Goal: Task Accomplishment & Management: Manage account settings

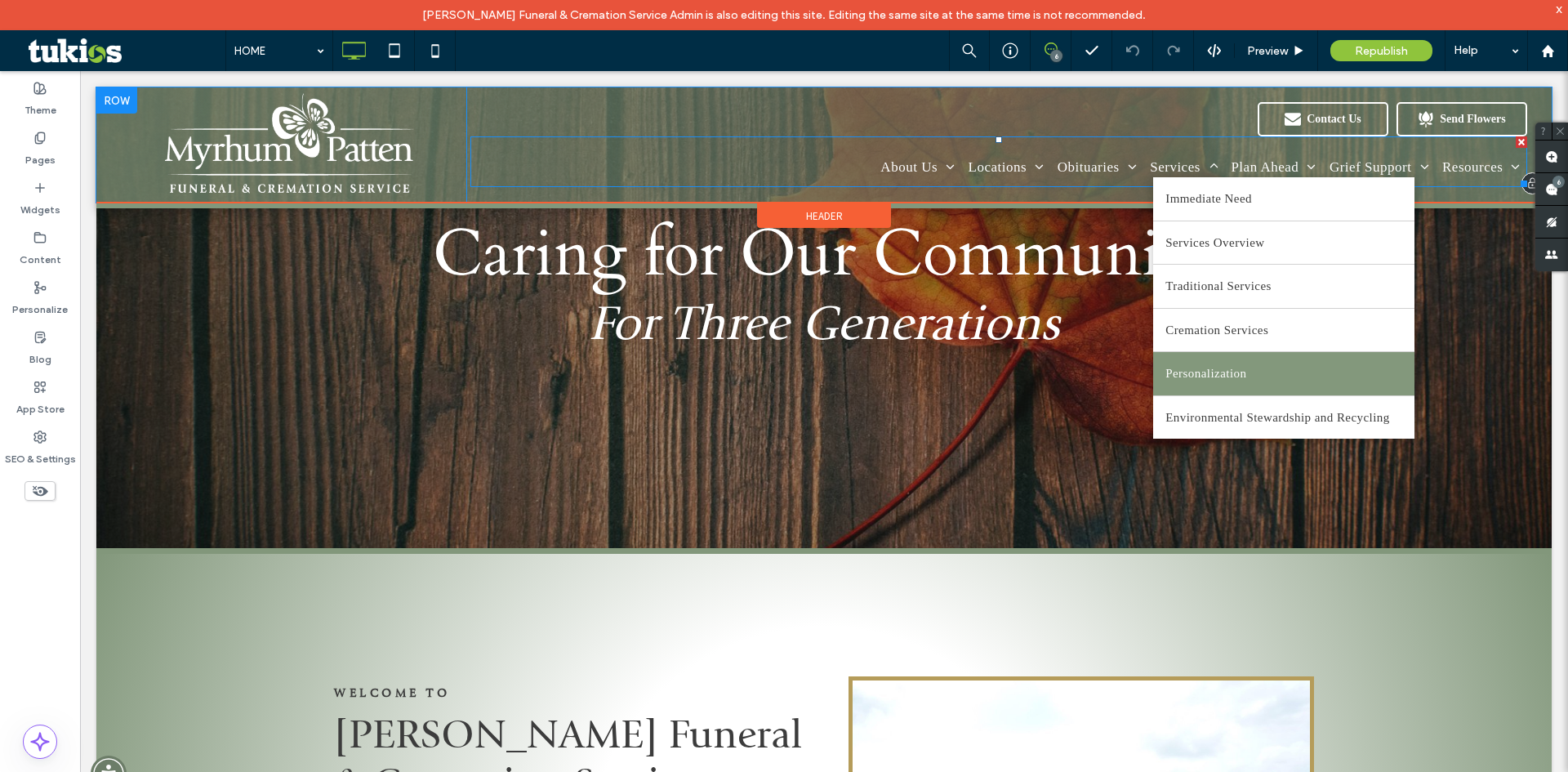
scroll to position [81, 0]
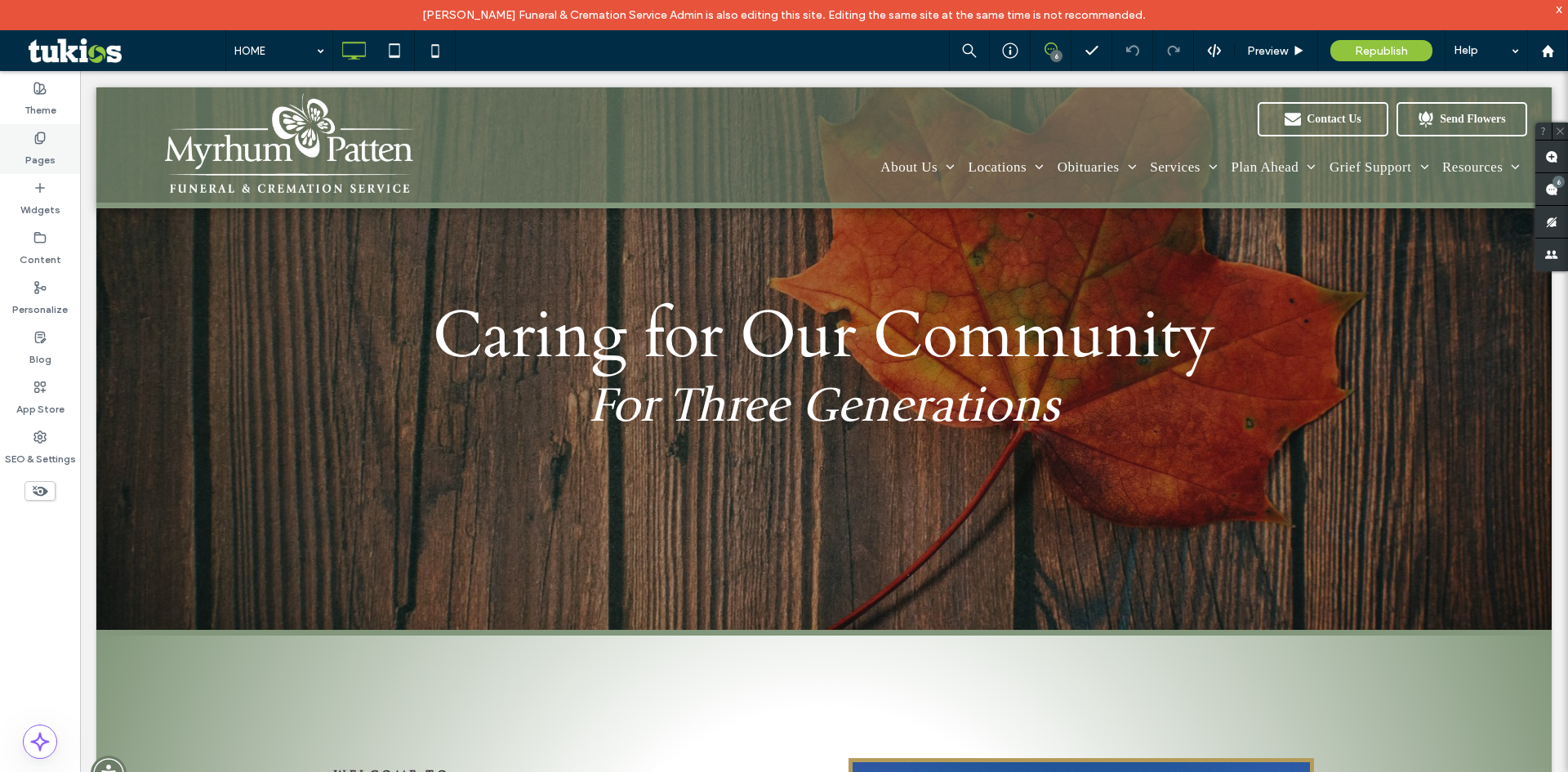
click at [36, 156] on label "Pages" at bounding box center [41, 156] width 30 height 23
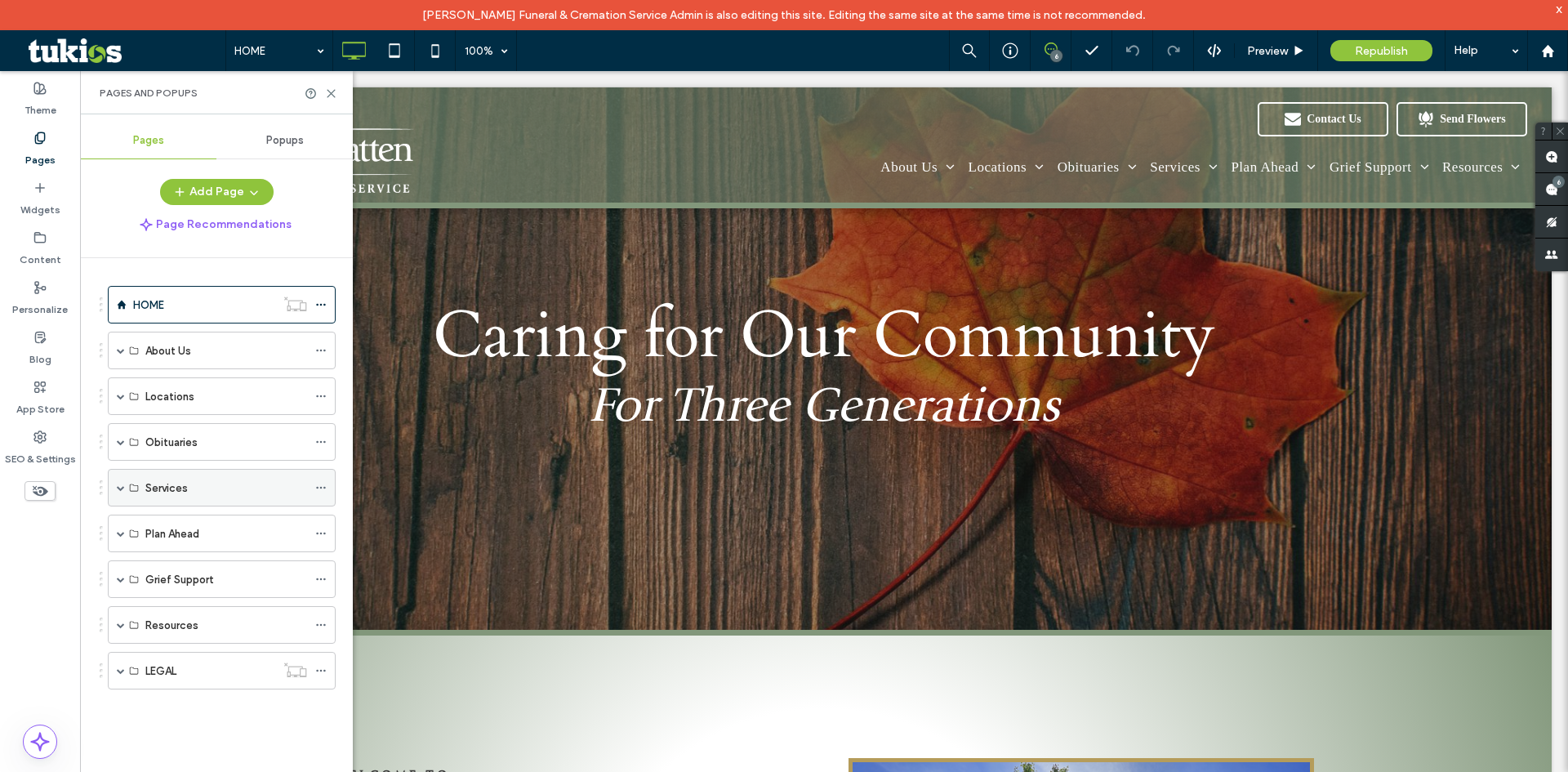
click at [119, 489] on span at bounding box center [121, 488] width 9 height 9
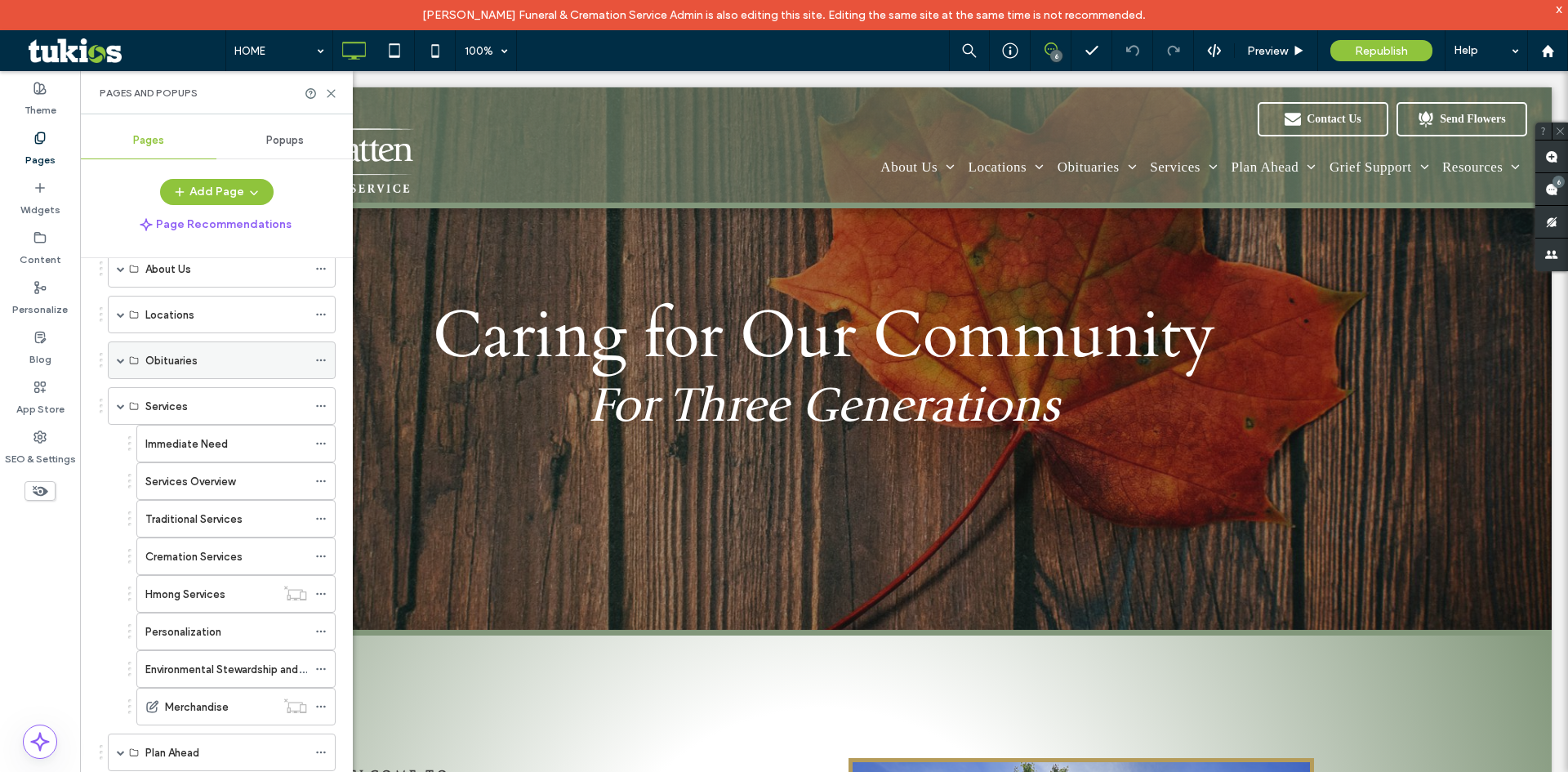
scroll to position [163, 0]
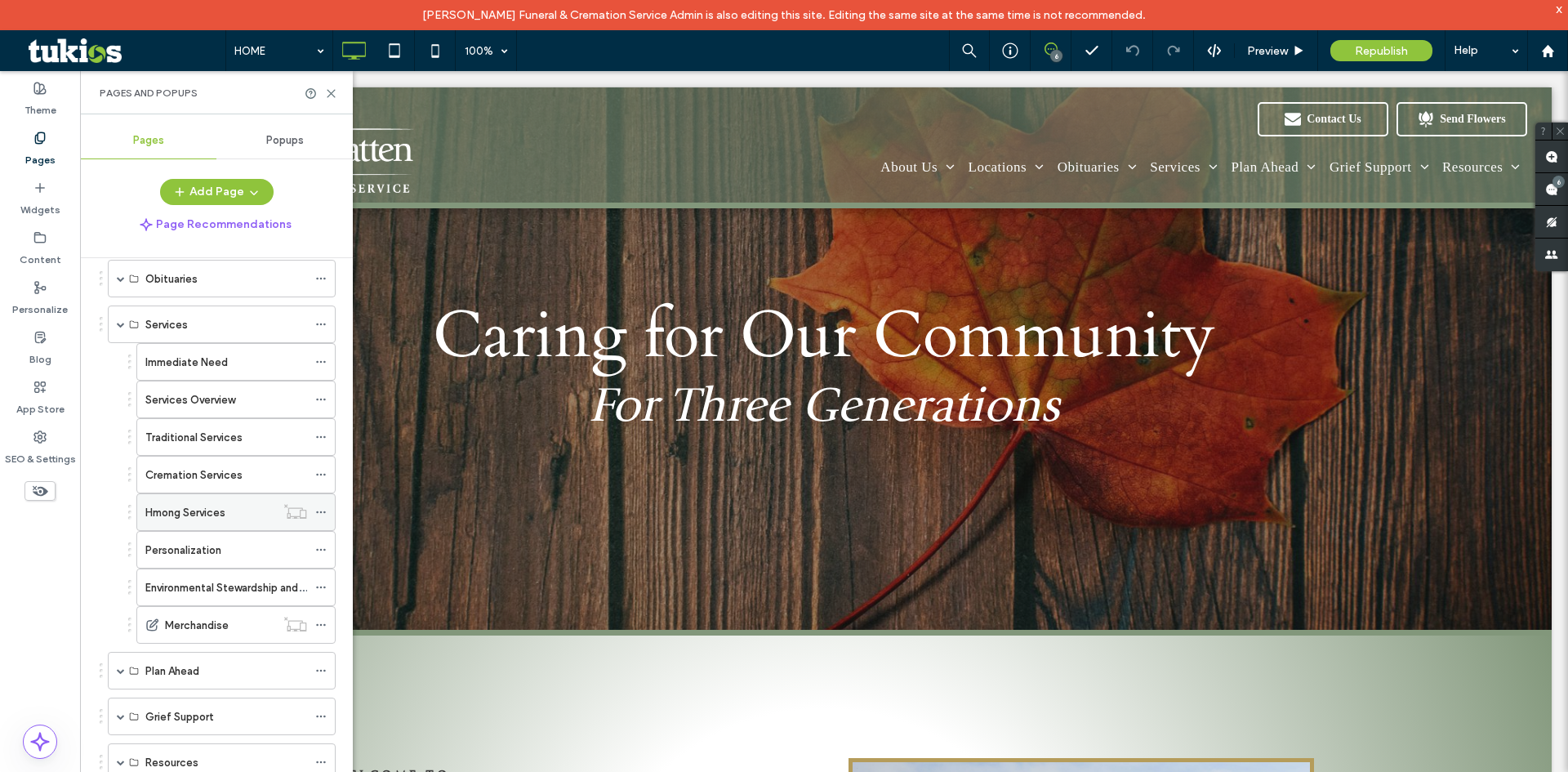
click at [314, 511] on div at bounding box center [295, 510] width 40 height 16
click at [323, 510] on icon at bounding box center [321, 512] width 11 height 11
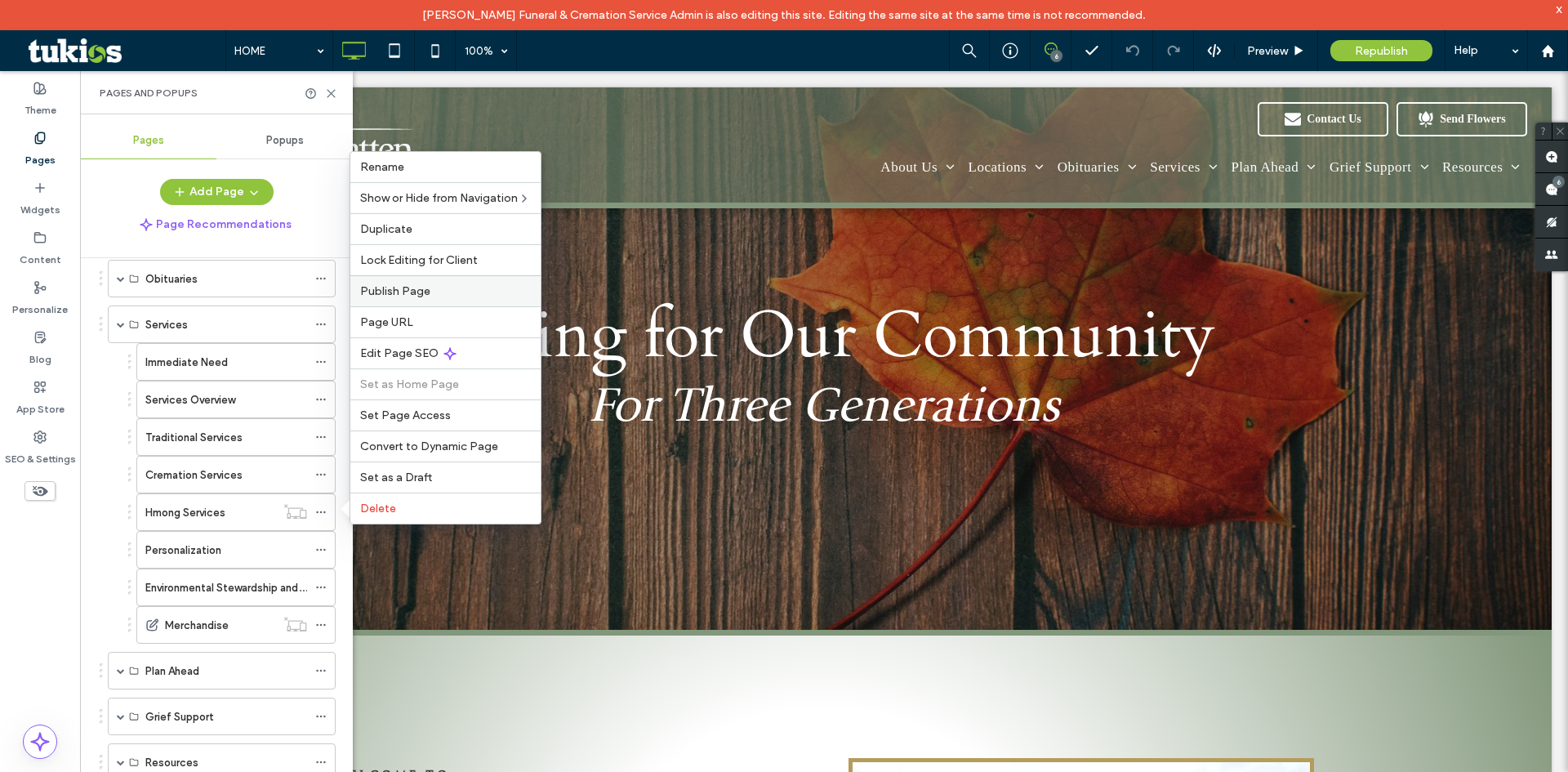
click at [407, 289] on span "Publish Page" at bounding box center [395, 291] width 70 height 14
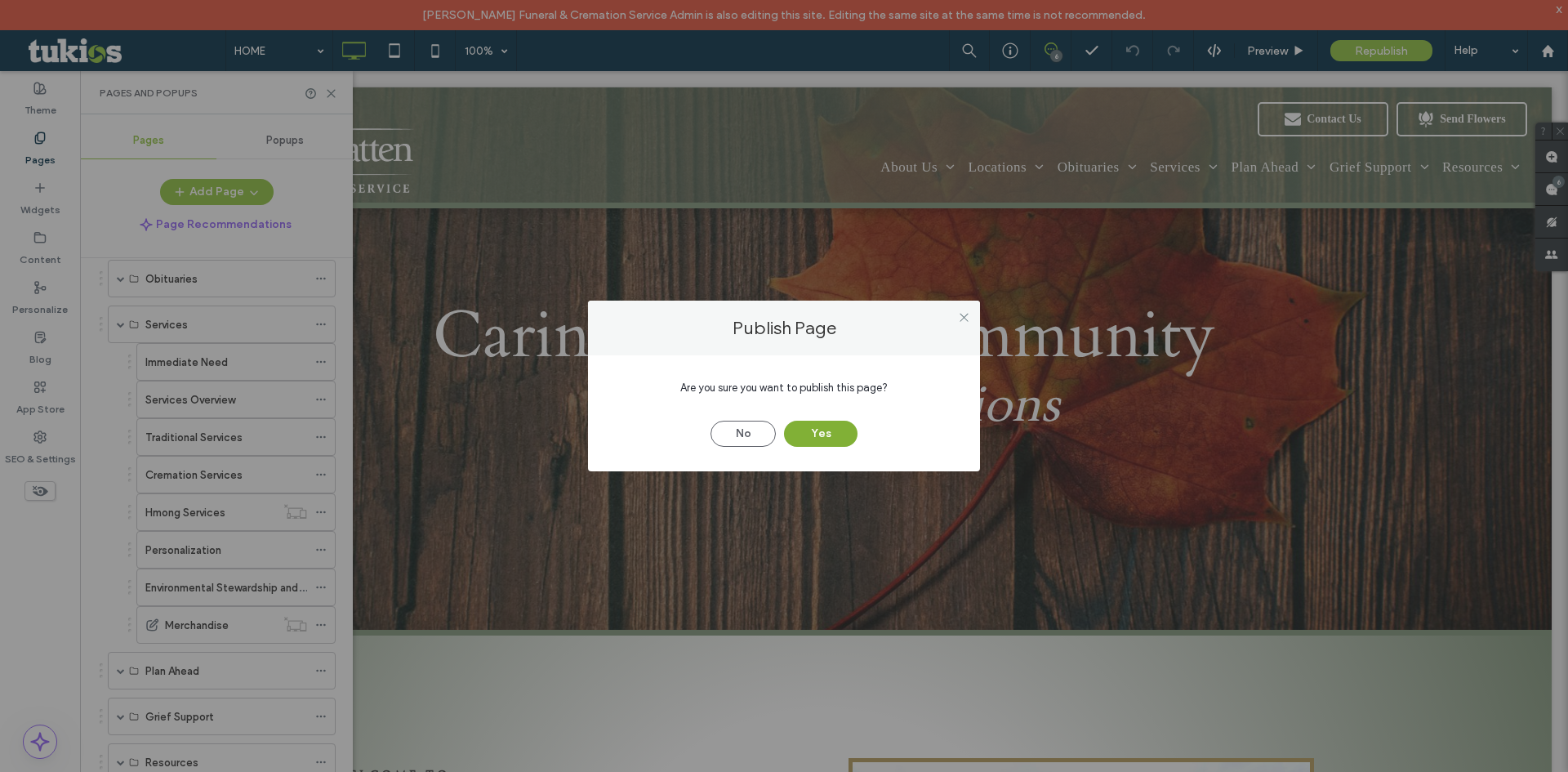
click at [806, 432] on button "Yes" at bounding box center [821, 434] width 74 height 26
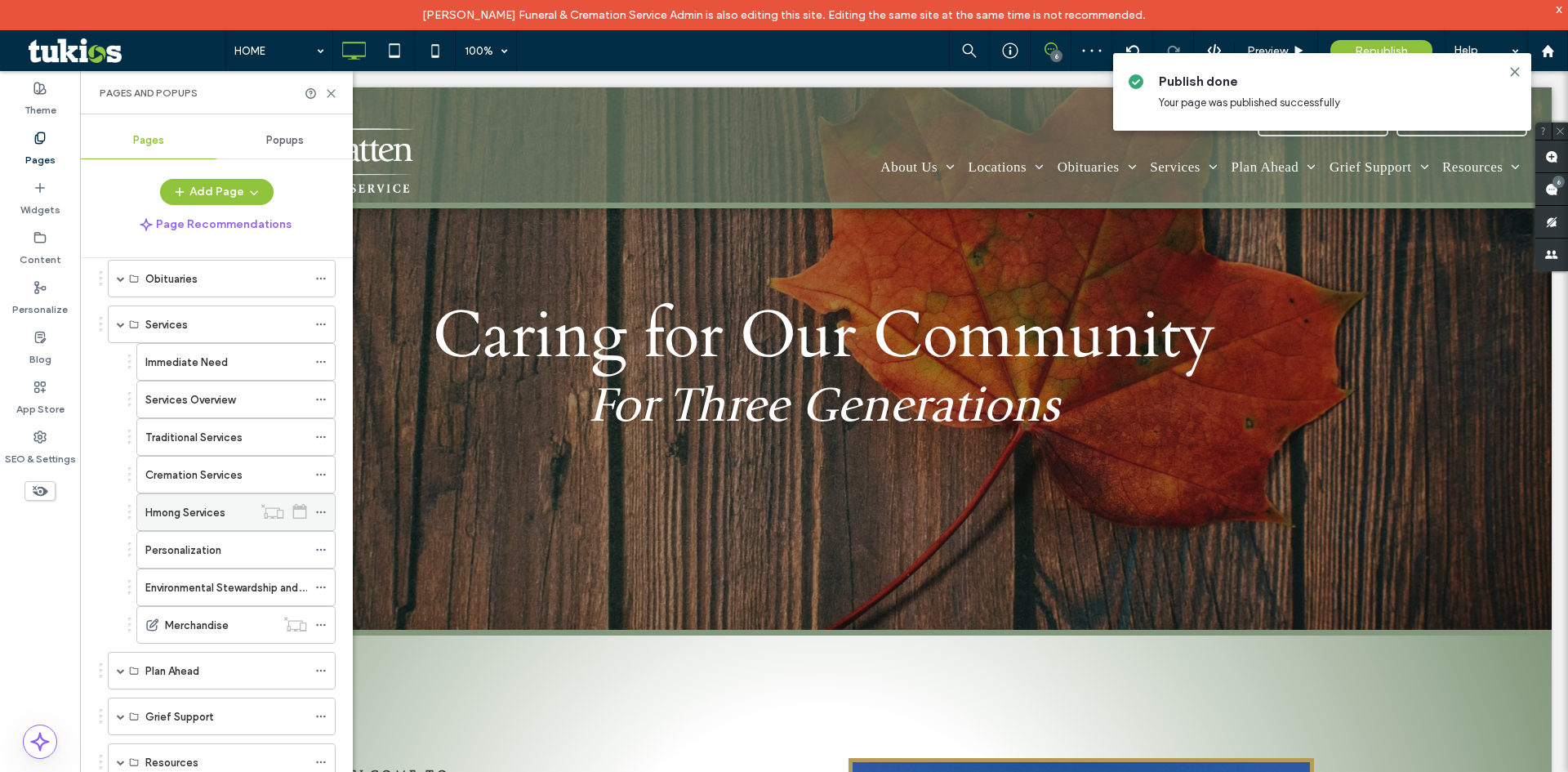
click at [328, 507] on div at bounding box center [325, 512] width 20 height 25
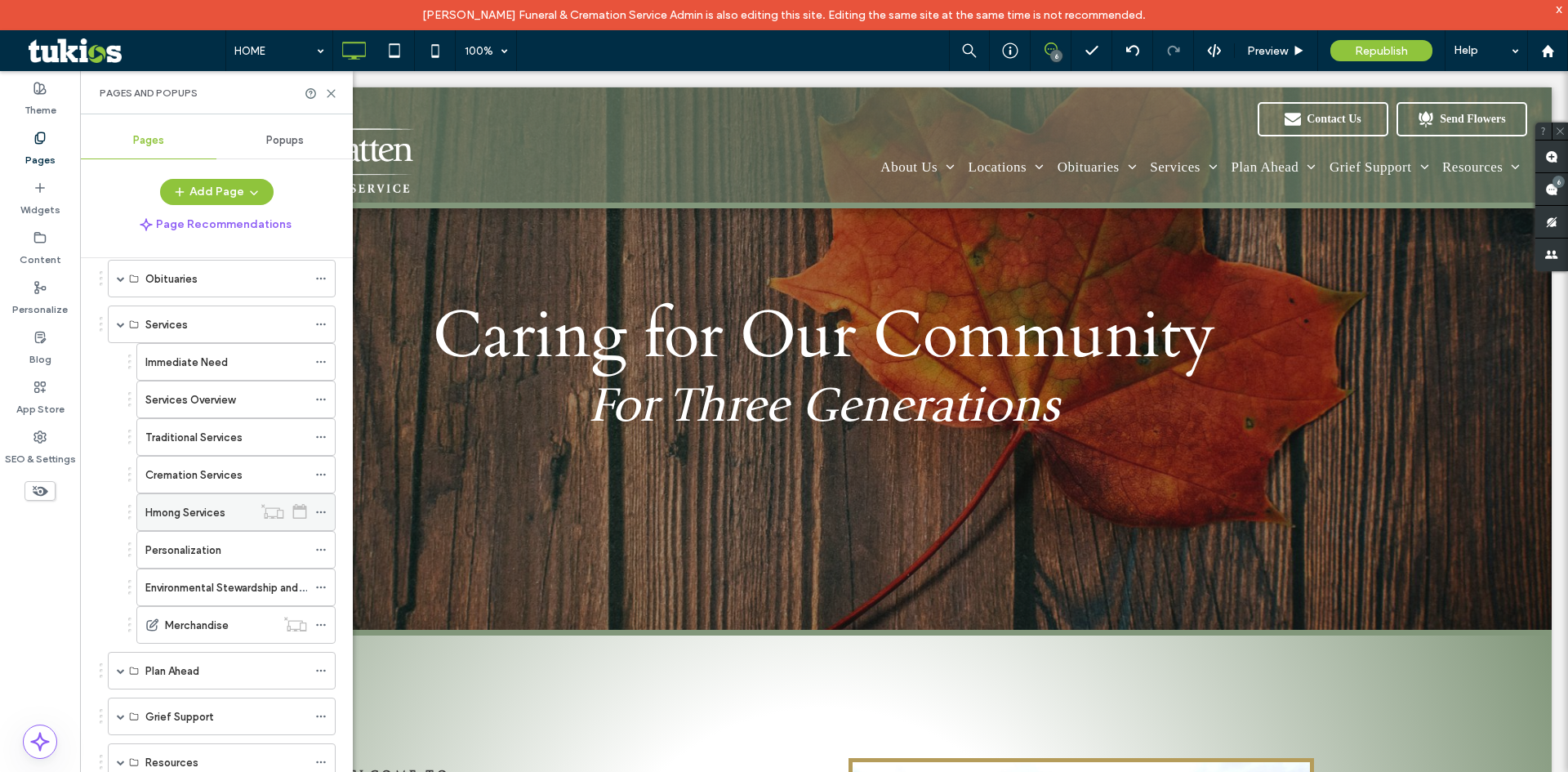
click at [316, 512] on icon at bounding box center [321, 512] width 11 height 11
click at [176, 509] on label "Hmong Services" at bounding box center [185, 512] width 80 height 28
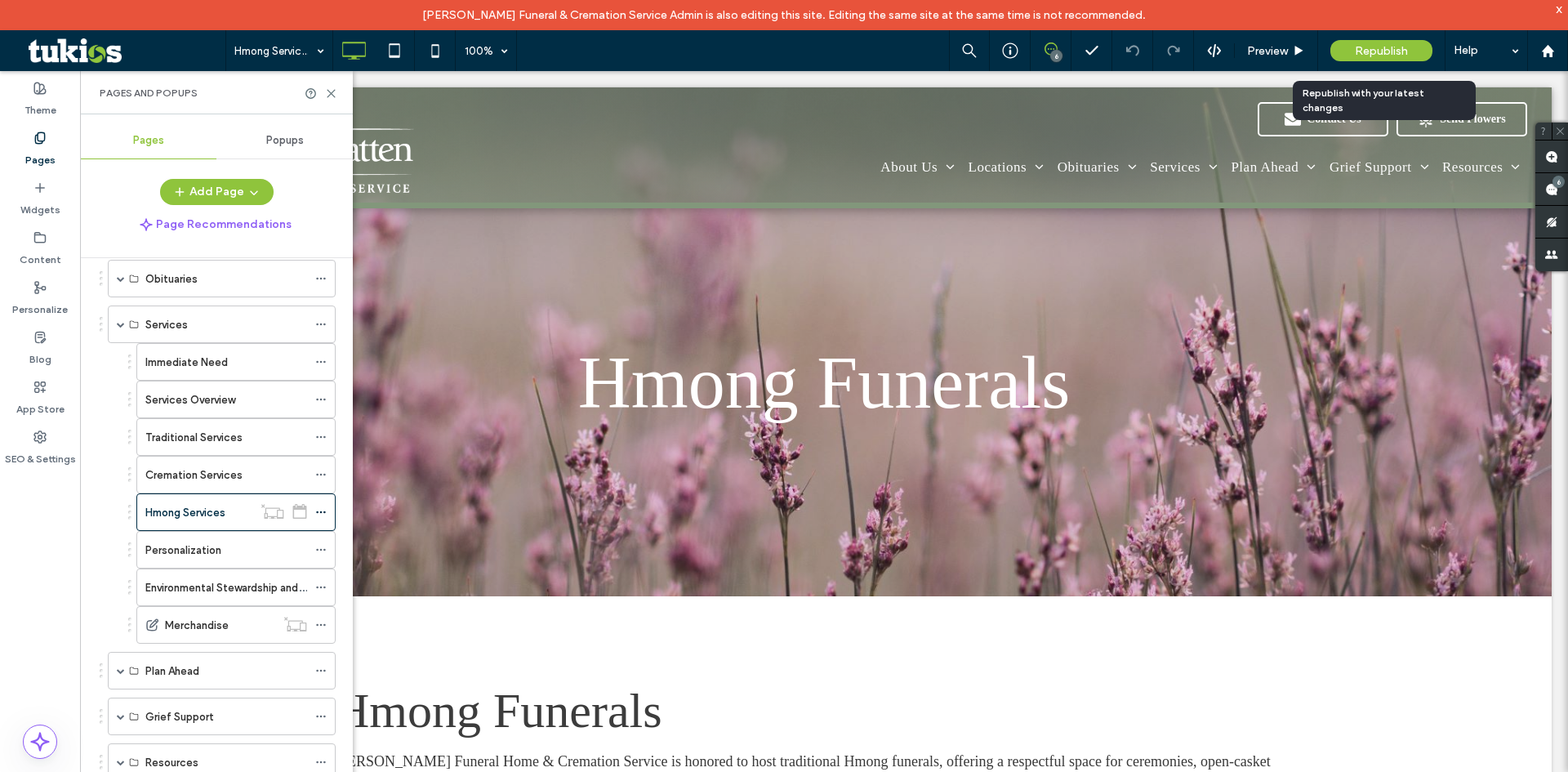
click at [1406, 44] on span "Republish" at bounding box center [1381, 51] width 53 height 14
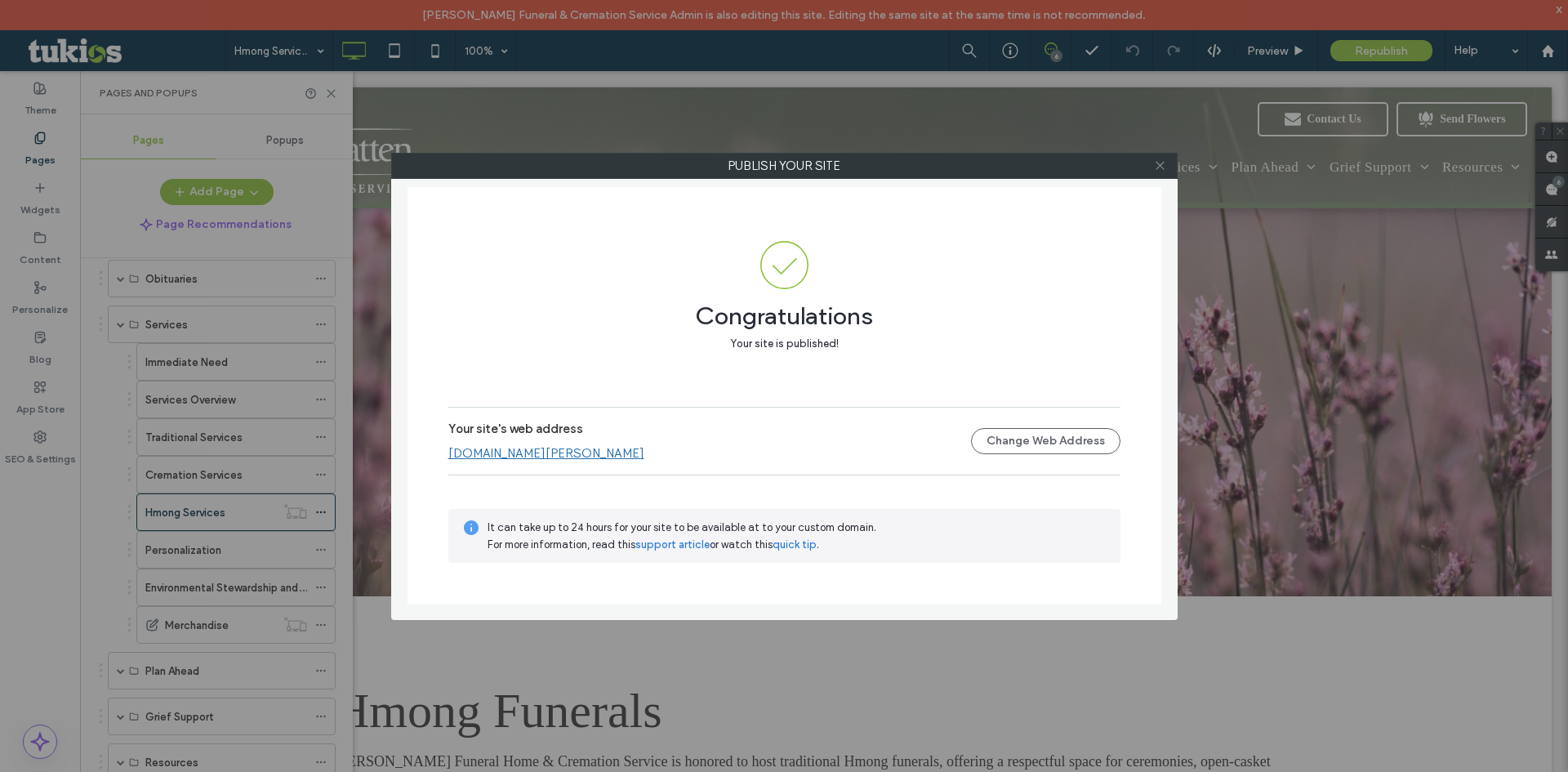
click at [1161, 162] on icon at bounding box center [1159, 165] width 12 height 12
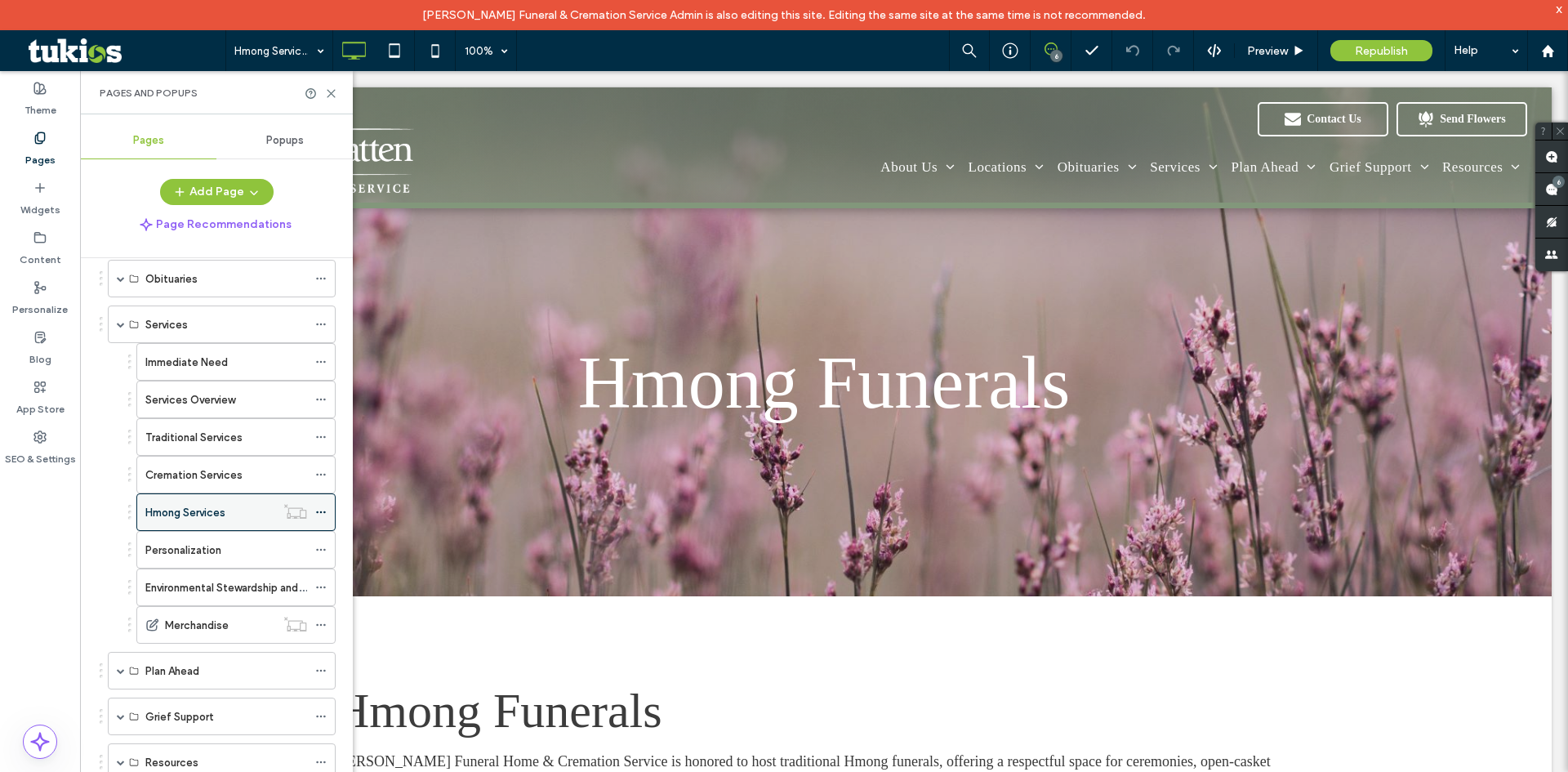
click at [327, 515] on div at bounding box center [325, 512] width 20 height 25
click at [323, 513] on icon at bounding box center [321, 512] width 11 height 11
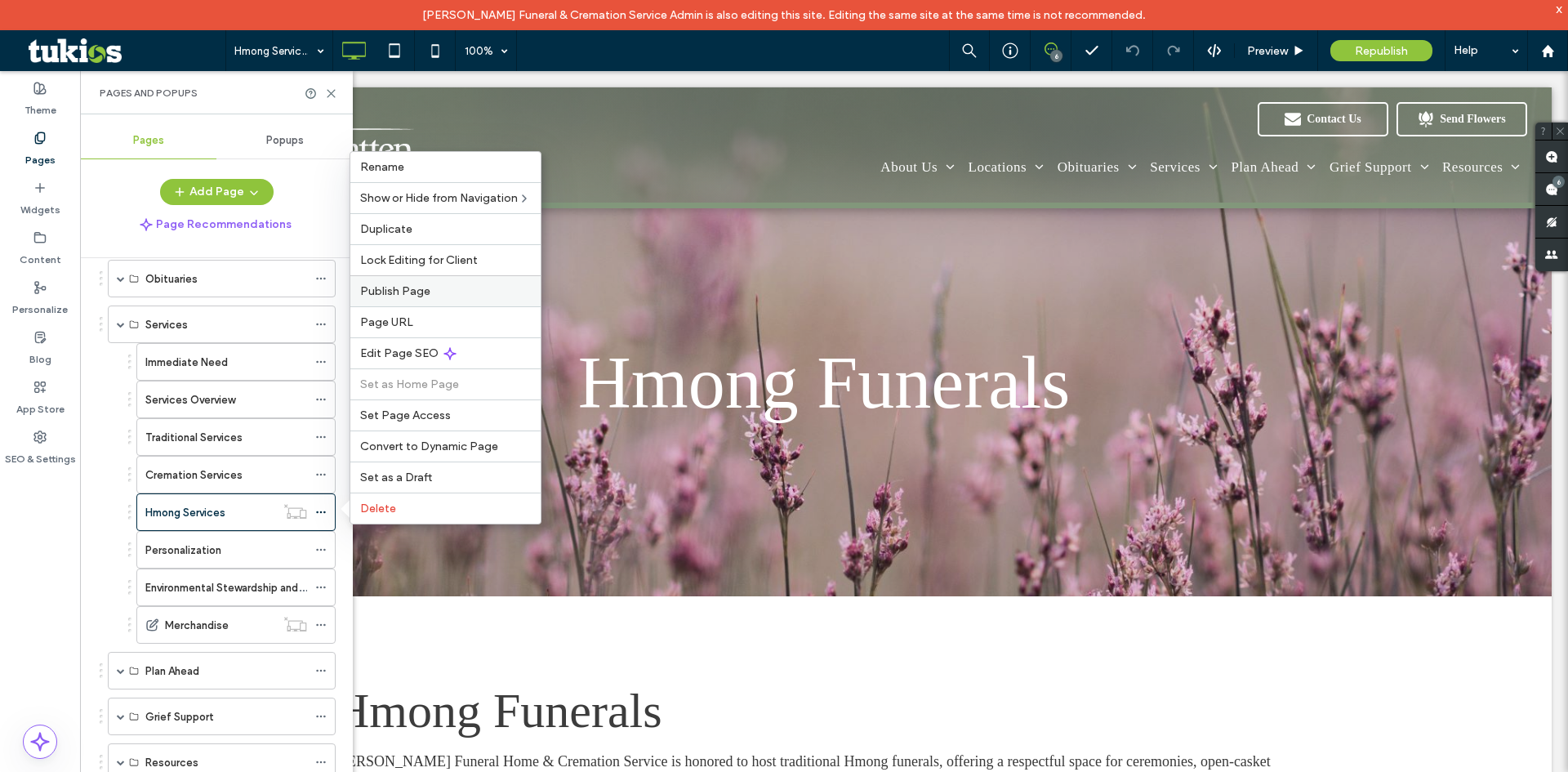
click at [417, 283] on div "Publish Page" at bounding box center [445, 290] width 190 height 31
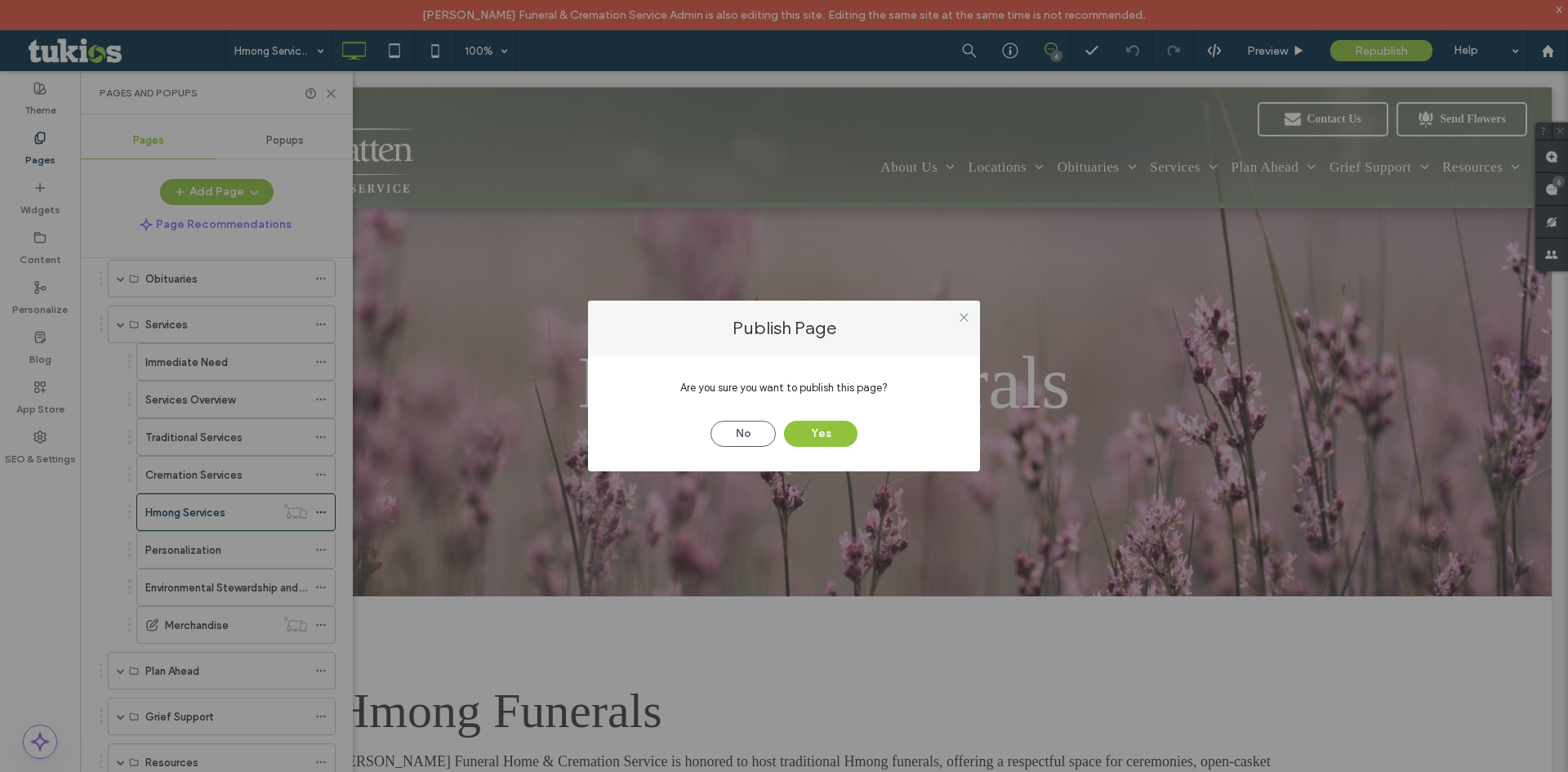
click at [808, 419] on div "No Yes" at bounding box center [783, 425] width 343 height 43
click at [815, 427] on button "Yes" at bounding box center [821, 434] width 74 height 26
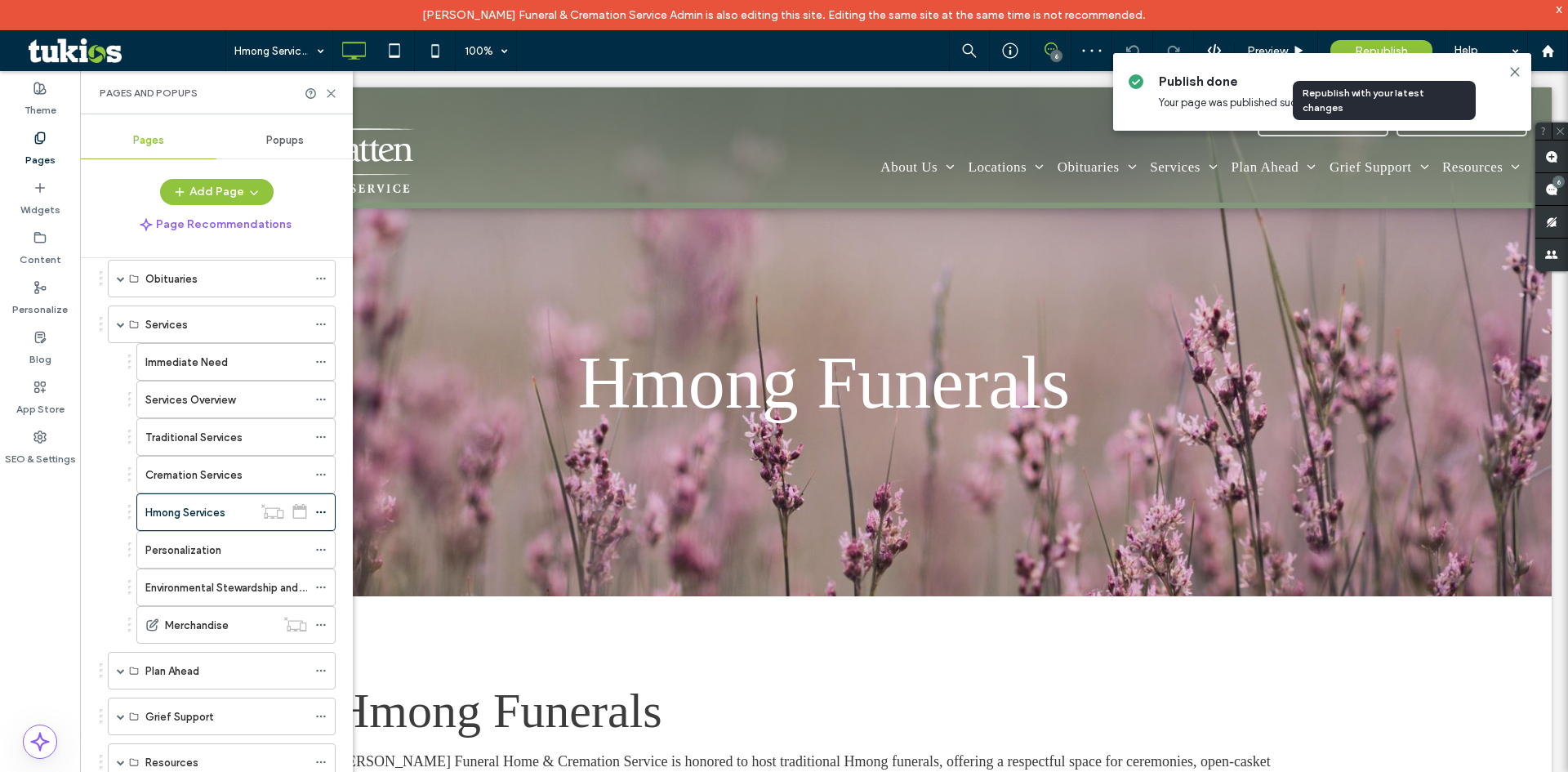
click at [1370, 41] on div "Republish" at bounding box center [1381, 50] width 102 height 21
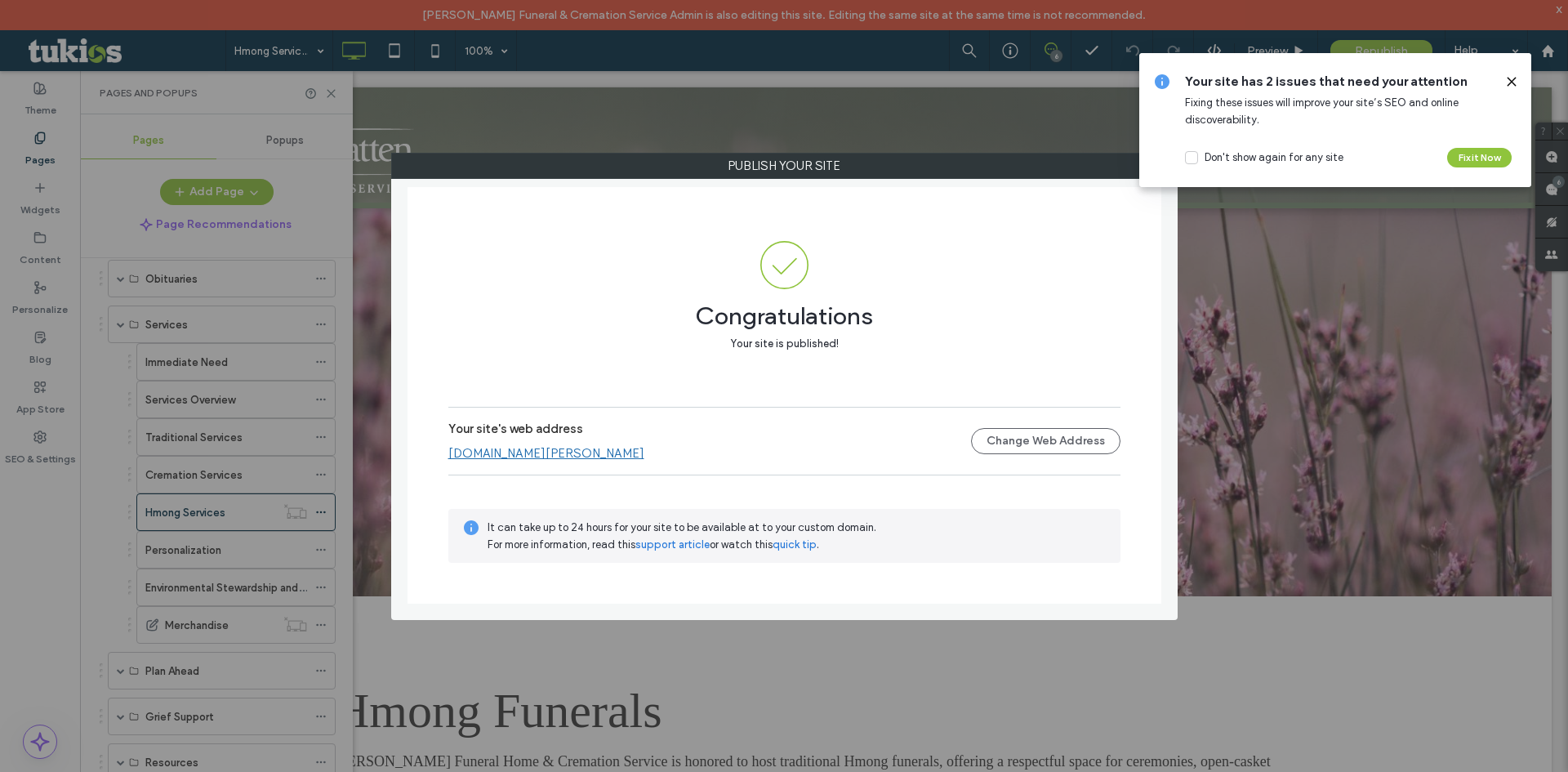
drag, startPoint x: 1513, startPoint y: 86, endPoint x: 1408, endPoint y: 154, distance: 125.1
click at [1512, 86] on icon at bounding box center [1511, 82] width 13 height 13
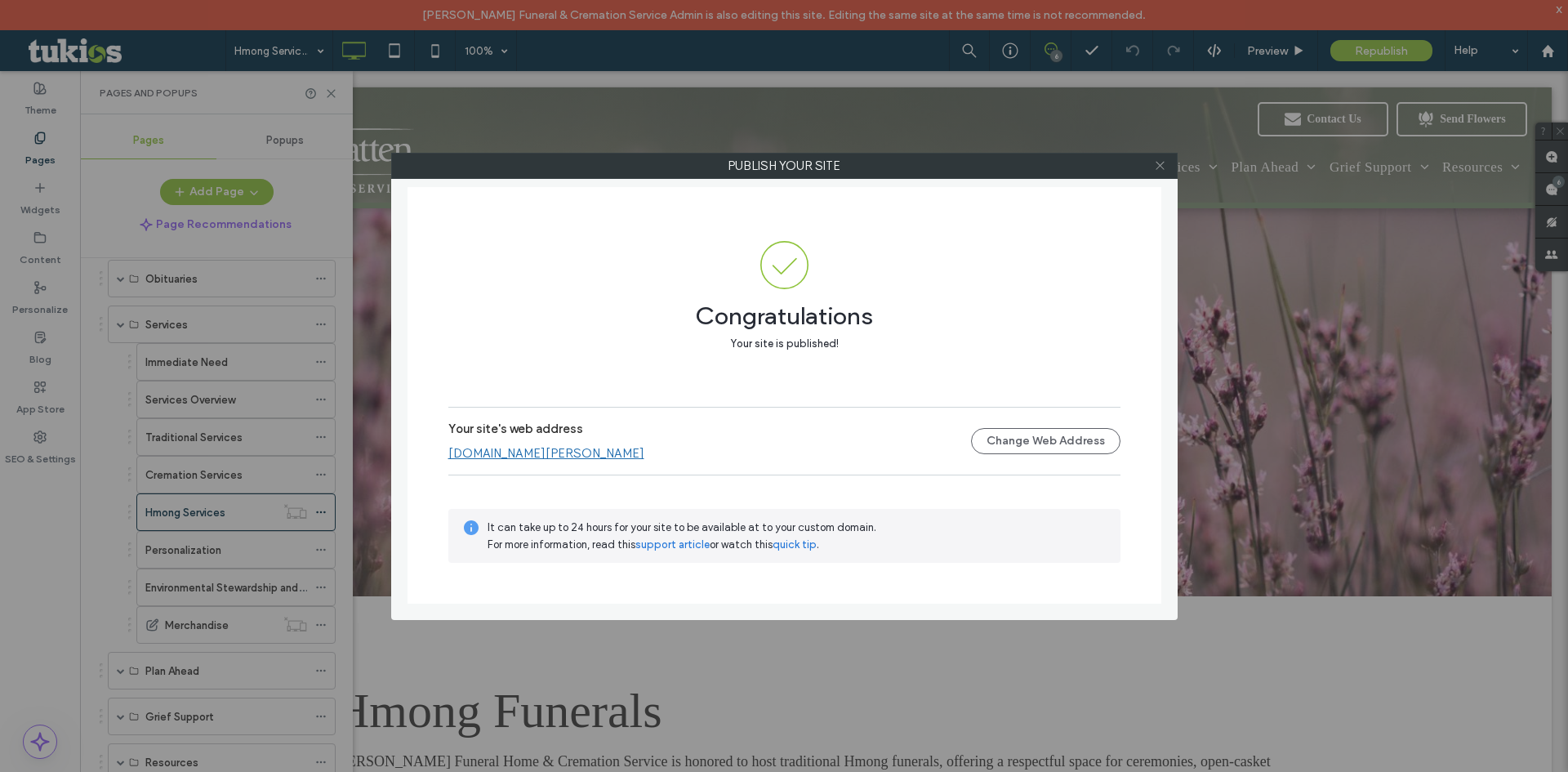
click at [1162, 165] on icon at bounding box center [1159, 165] width 12 height 12
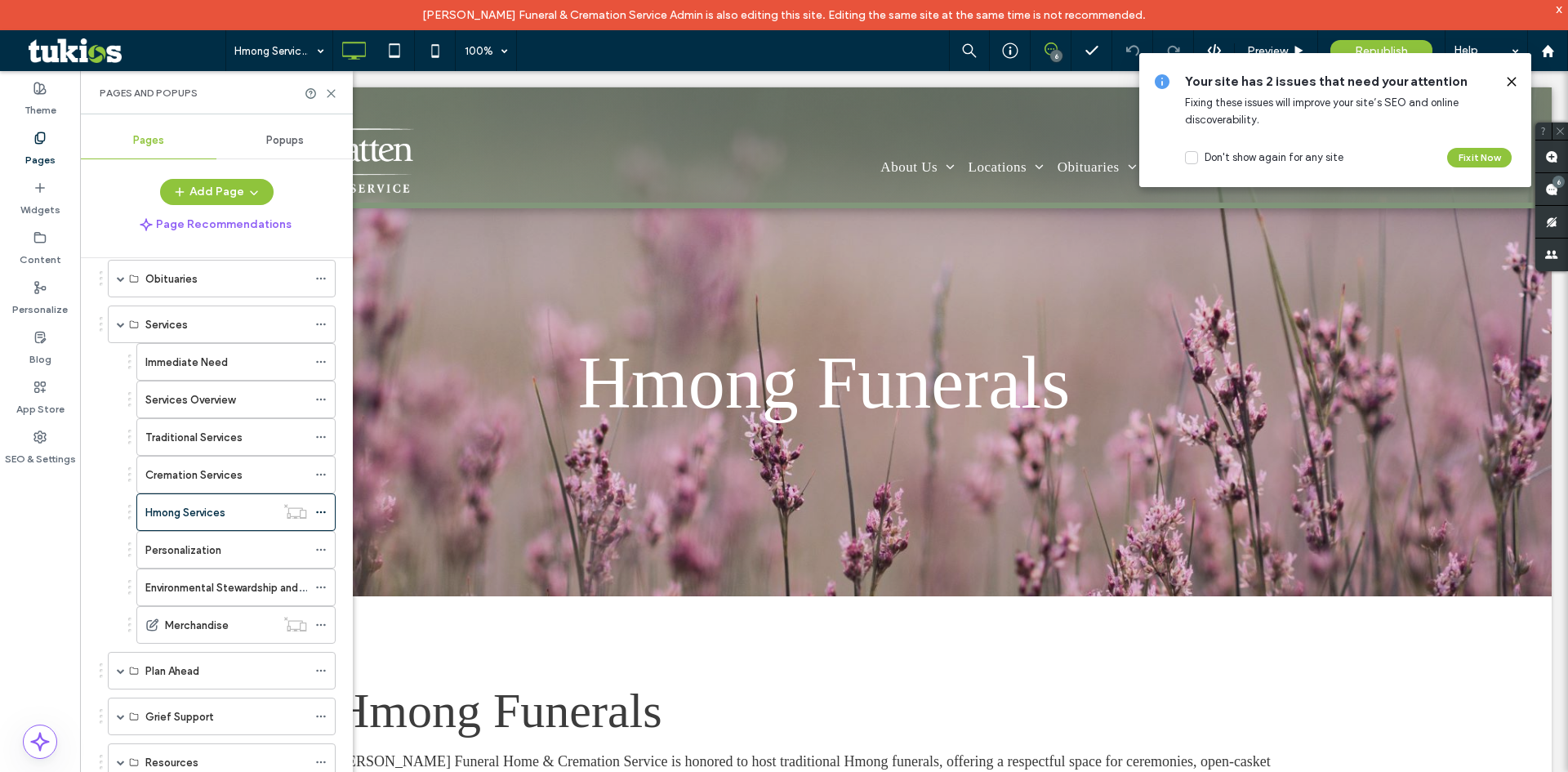
click at [1509, 81] on use at bounding box center [1511, 81] width 8 height 8
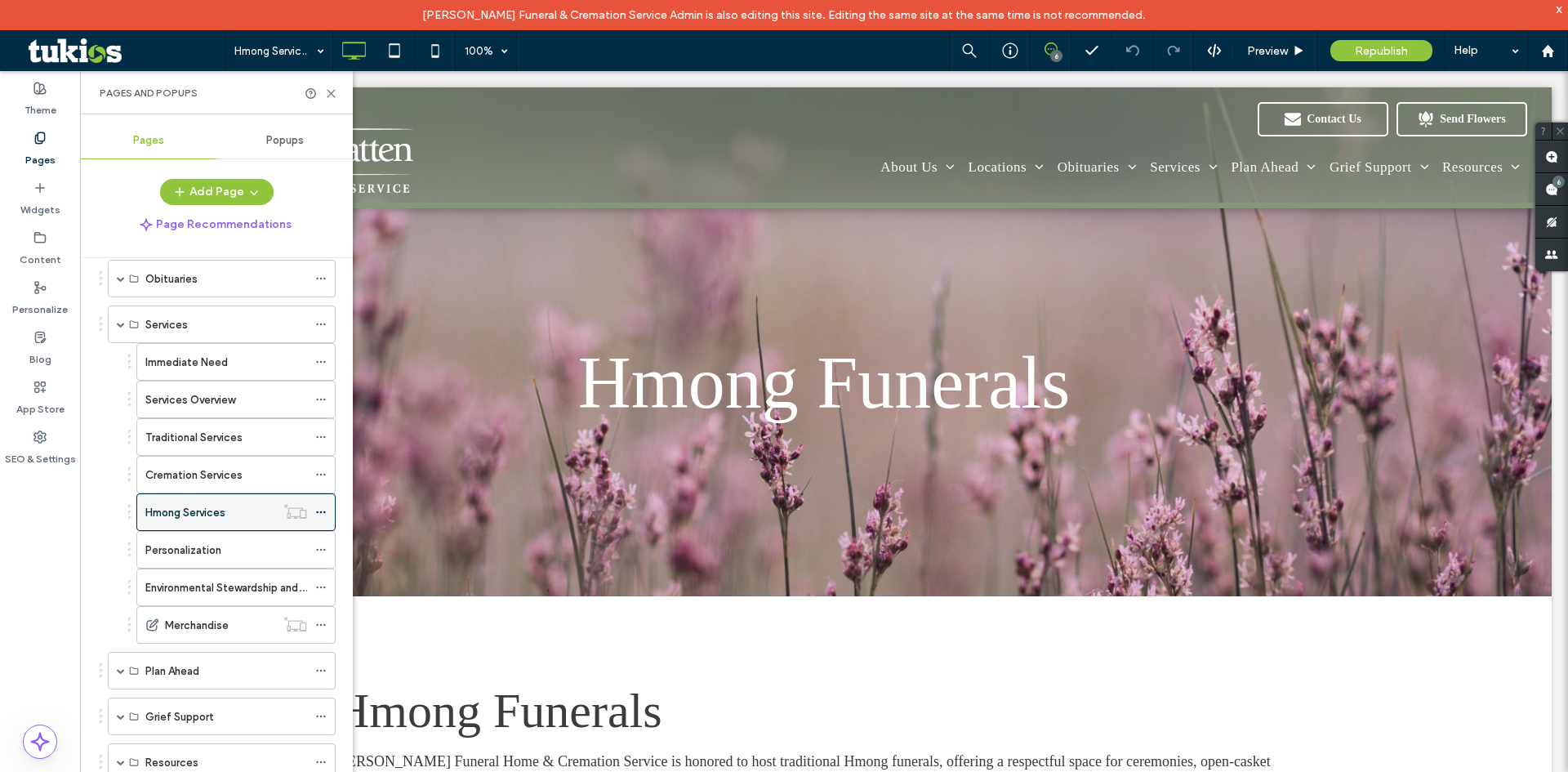
click at [317, 510] on icon at bounding box center [321, 512] width 11 height 11
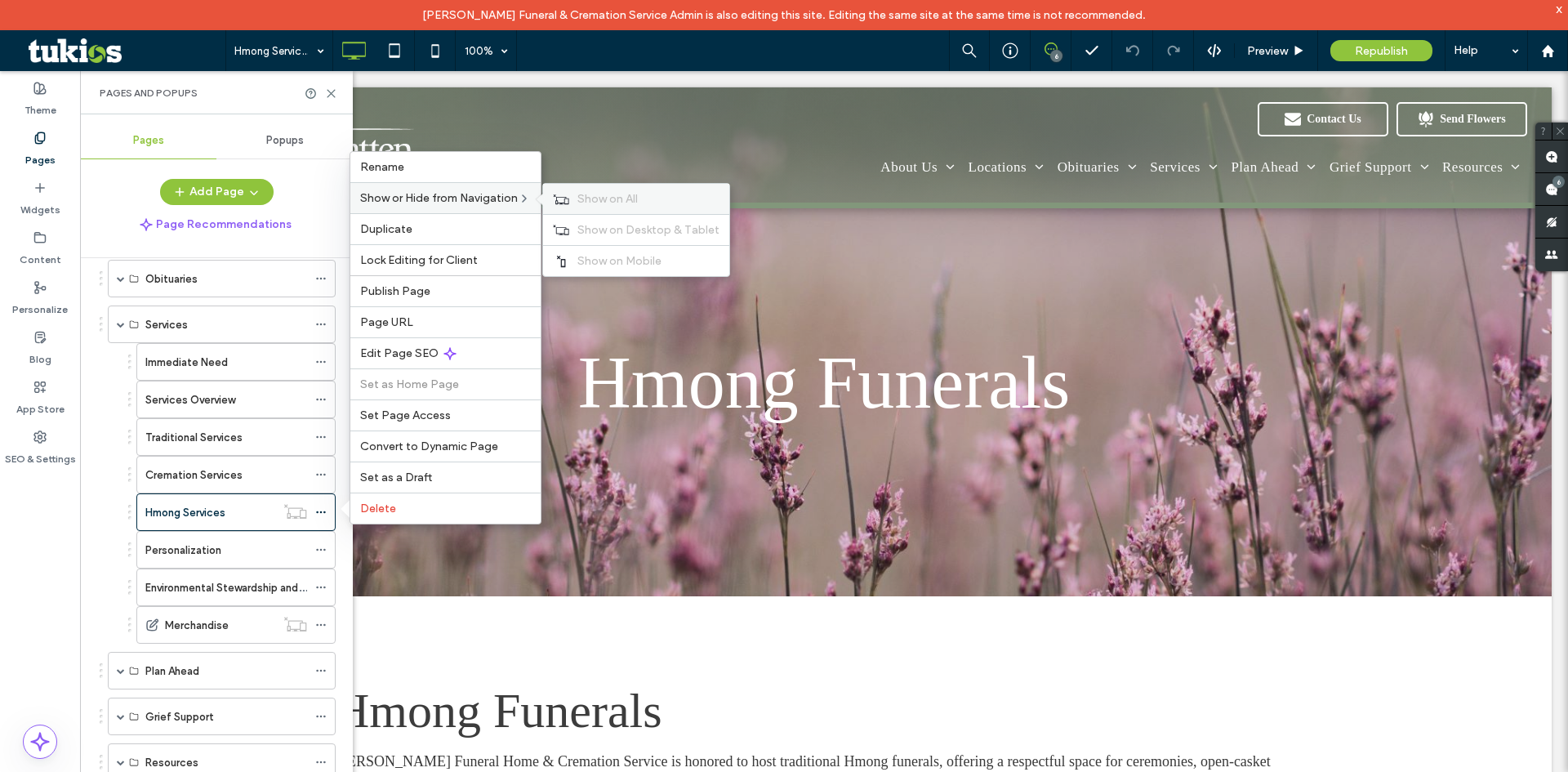
click at [602, 202] on span "Show on All" at bounding box center [607, 198] width 60 height 14
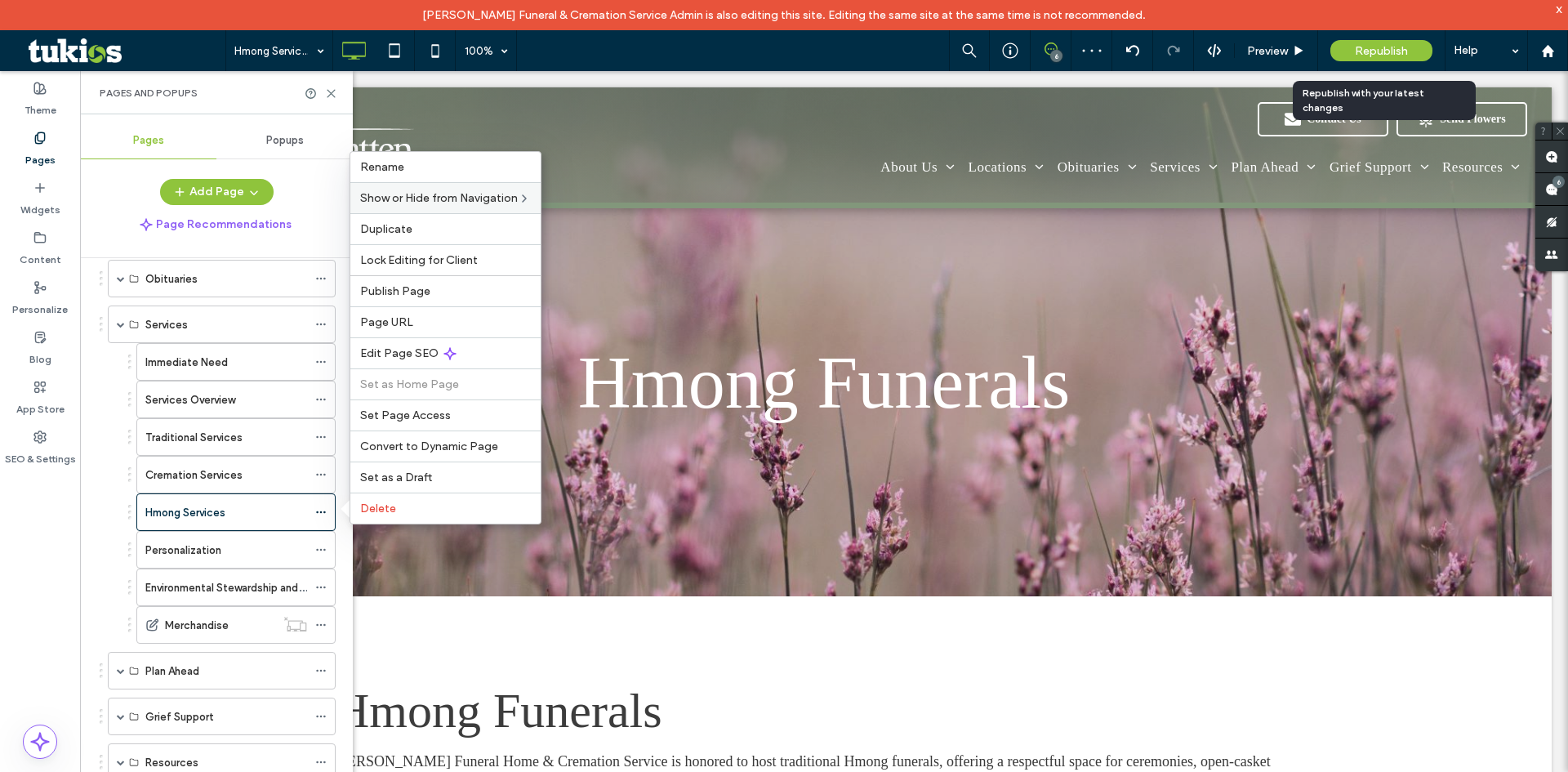
click at [1405, 59] on div "Republish" at bounding box center [1381, 50] width 102 height 21
